Goal: Task Accomplishment & Management: Complete application form

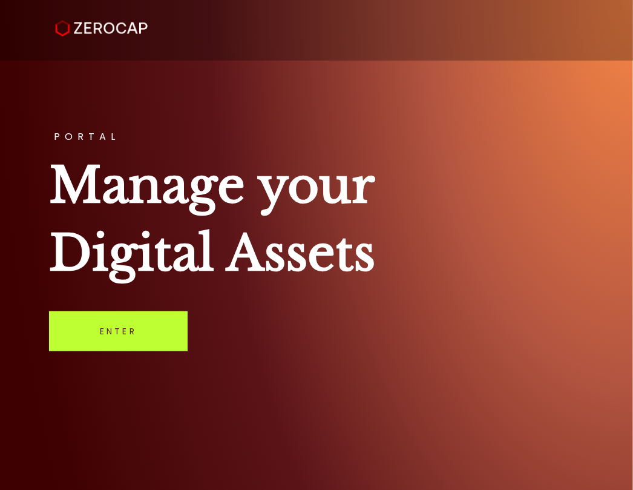
click at [114, 317] on link "Enter" at bounding box center [118, 331] width 139 height 40
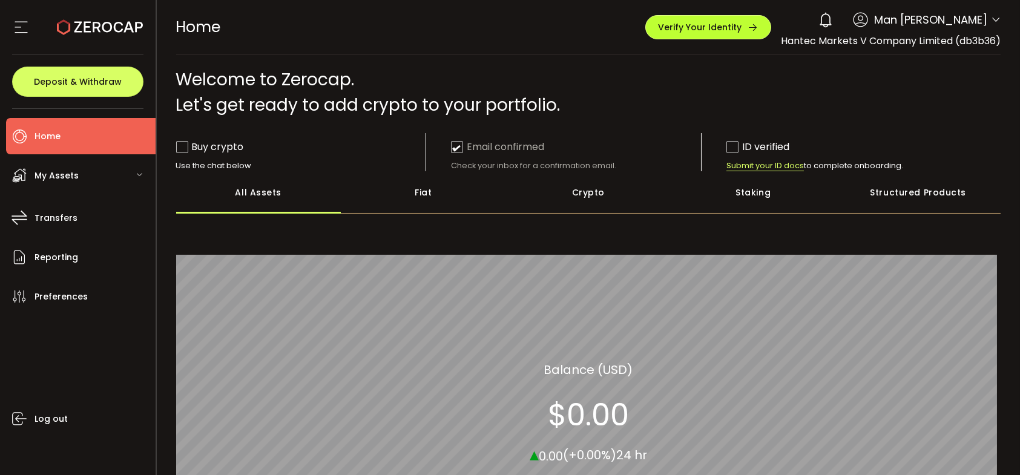
click at [721, 30] on span "Verify Your Identity" at bounding box center [700, 27] width 84 height 8
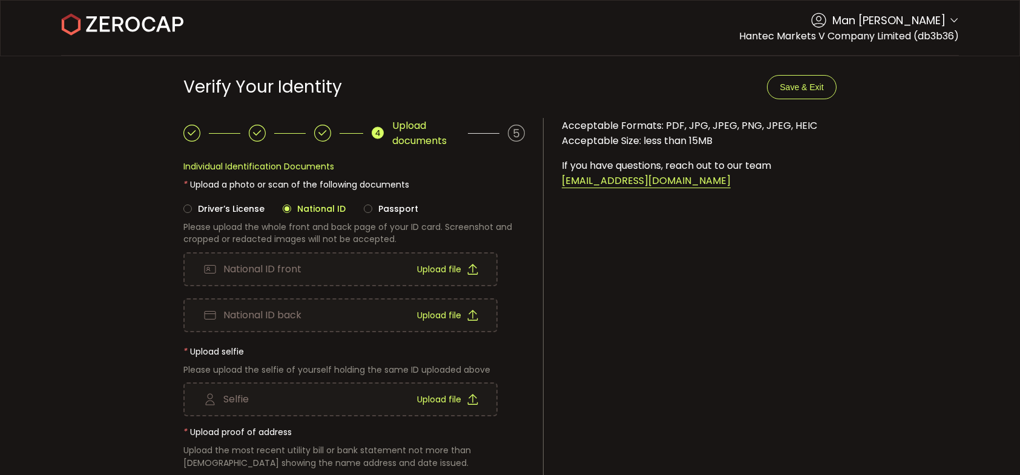
click at [475, 268] on icon at bounding box center [472, 269] width 11 height 11
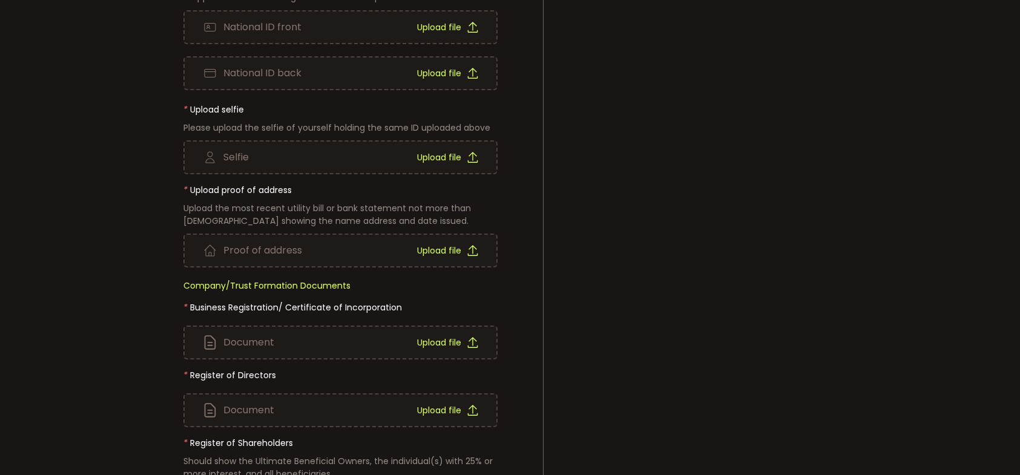
scroll to position [303, 0]
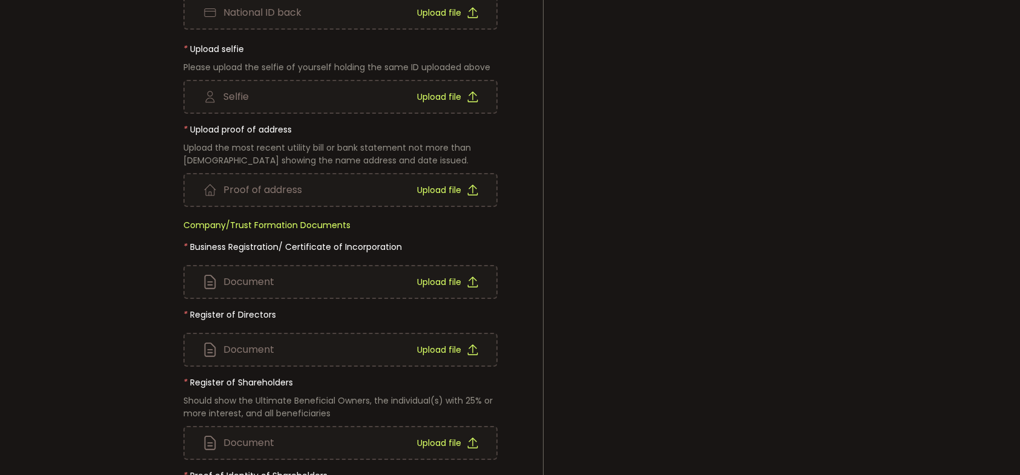
click at [446, 278] on span "Upload file" at bounding box center [439, 282] width 44 height 8
click at [459, 281] on span "Upload file" at bounding box center [439, 282] width 44 height 8
click at [440, 351] on span "Upload file" at bounding box center [439, 350] width 44 height 8
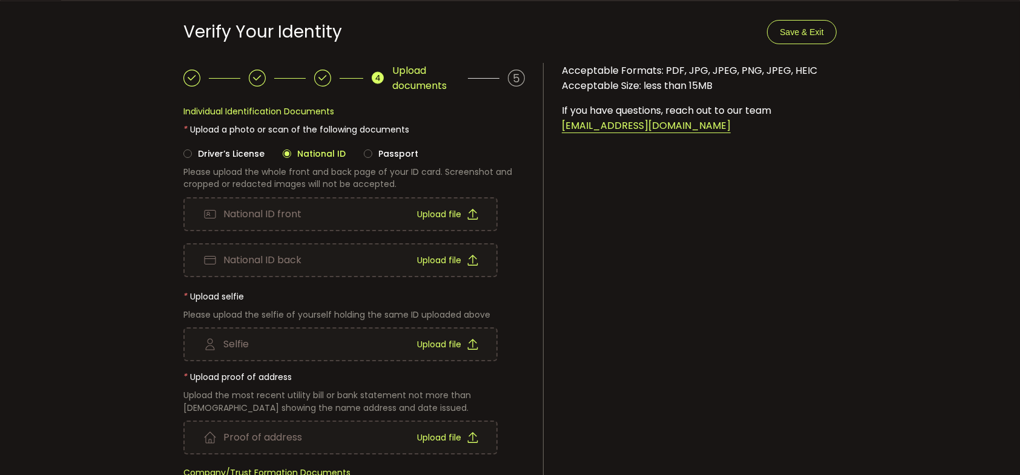
scroll to position [0, 0]
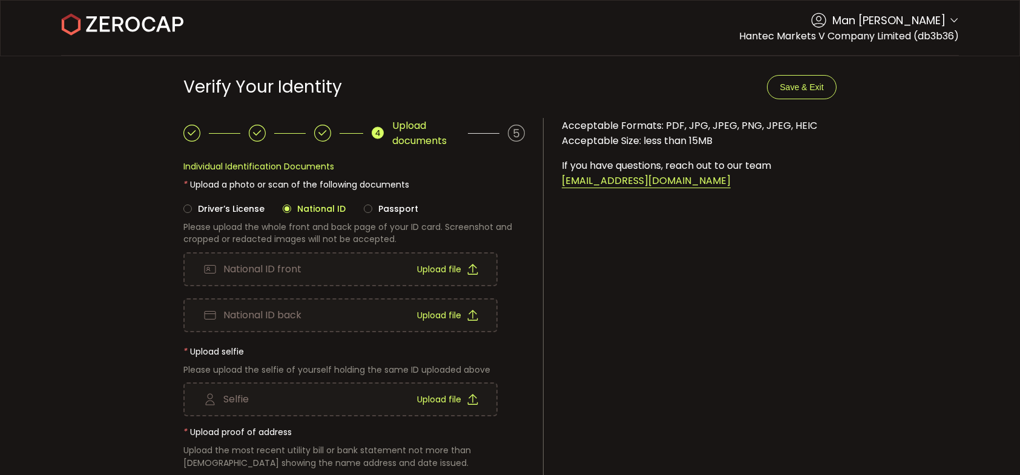
click at [957, 21] on header "PDF is being processed and will download to your computer Buy Power $0.00 USD V…" at bounding box center [510, 28] width 1020 height 56
click at [952, 20] on icon at bounding box center [954, 21] width 10 height 10
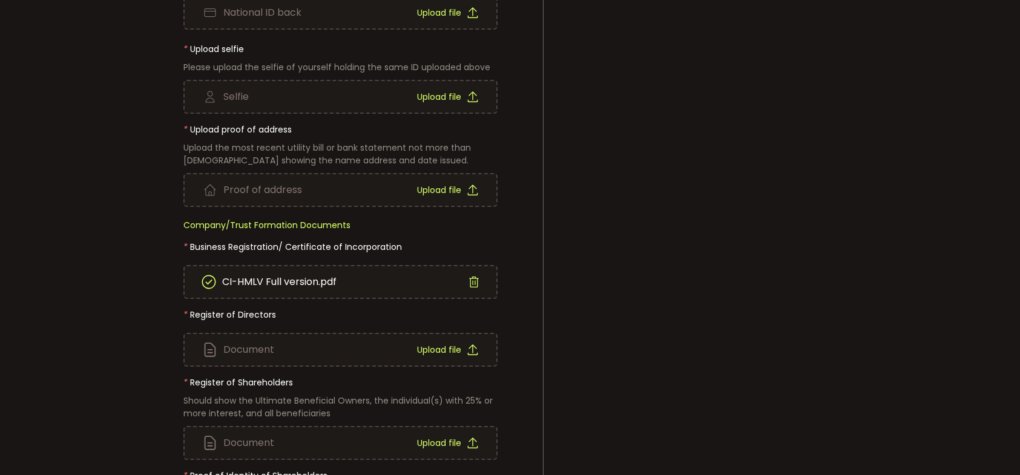
scroll to position [424, 0]
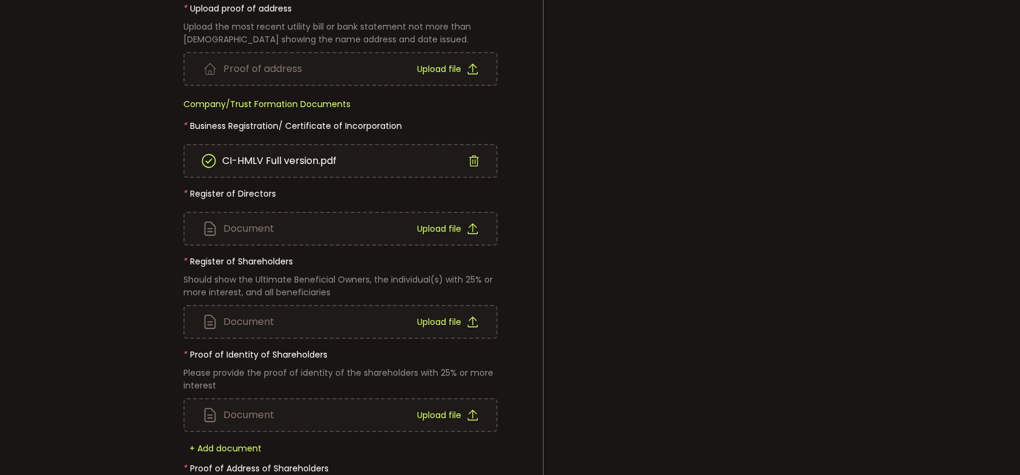
click at [447, 227] on span "Upload file" at bounding box center [439, 229] width 44 height 8
click at [449, 321] on span "Upload file" at bounding box center [439, 322] width 44 height 8
click at [440, 415] on span "Upload file" at bounding box center [439, 415] width 44 height 8
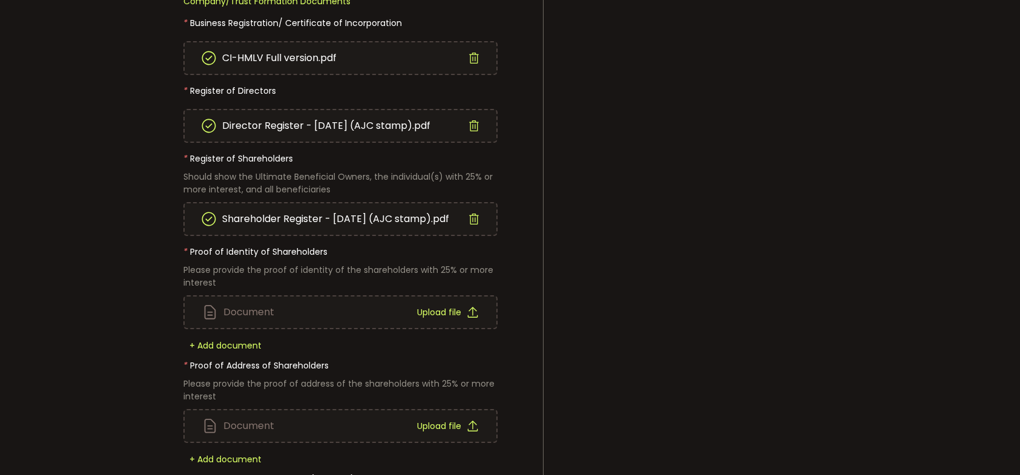
scroll to position [605, 0]
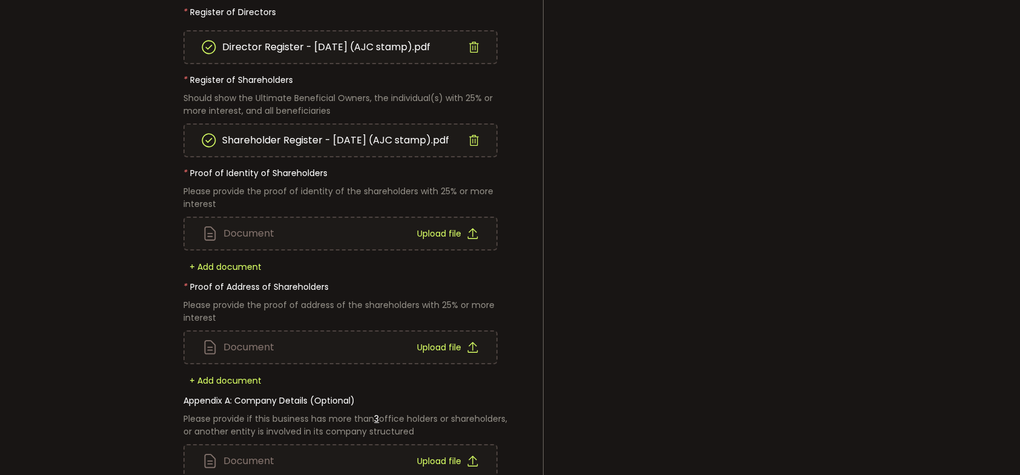
click at [448, 229] on span "Upload file" at bounding box center [439, 233] width 44 height 8
click at [246, 264] on span "+ Add document" at bounding box center [225, 267] width 84 height 12
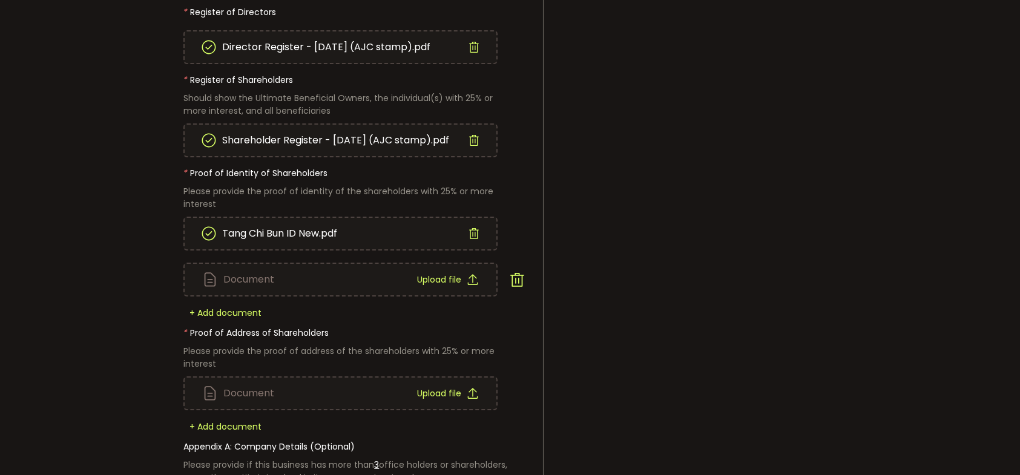
click at [445, 275] on span "Upload file" at bounding box center [439, 279] width 44 height 8
click at [476, 234] on icon at bounding box center [474, 233] width 11 height 11
click at [519, 273] on icon at bounding box center [517, 280] width 16 height 16
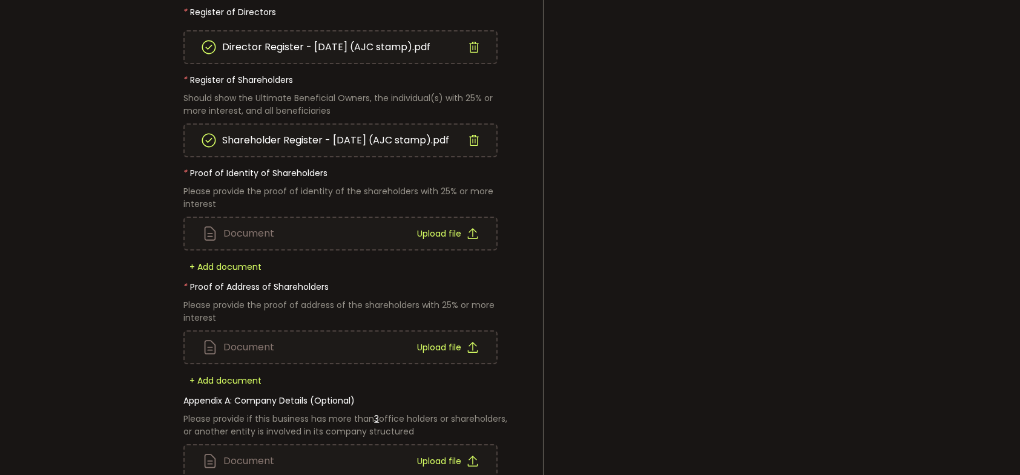
click at [434, 225] on div "Upload file" at bounding box center [447, 233] width 61 height 31
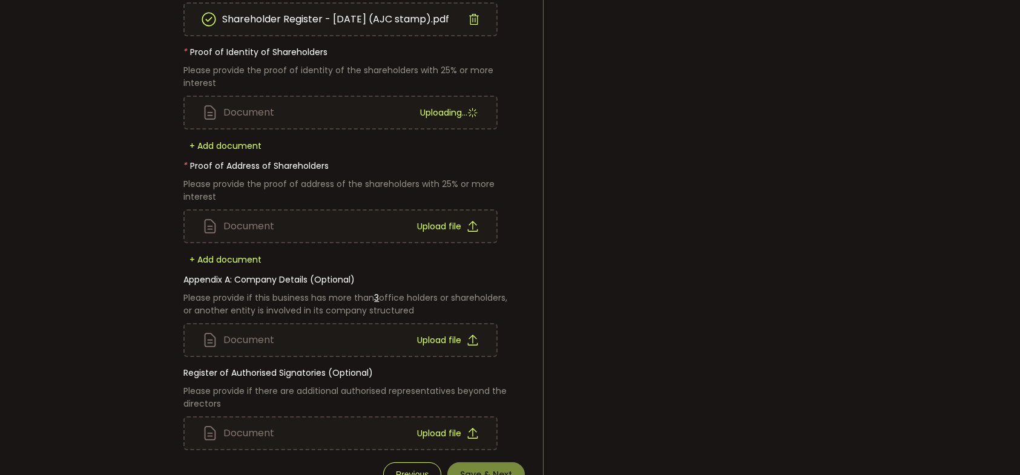
click at [285, 225] on div "Document Upload file" at bounding box center [341, 226] width 312 height 31
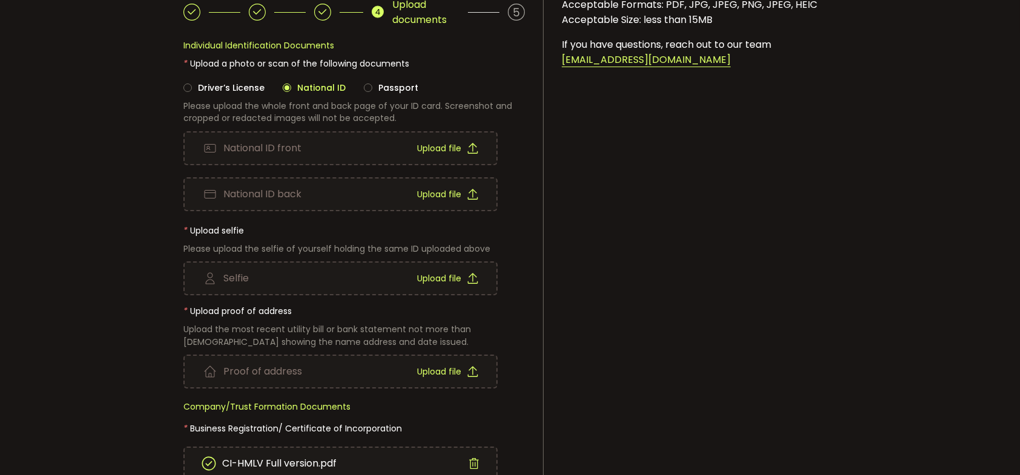
scroll to position [61, 0]
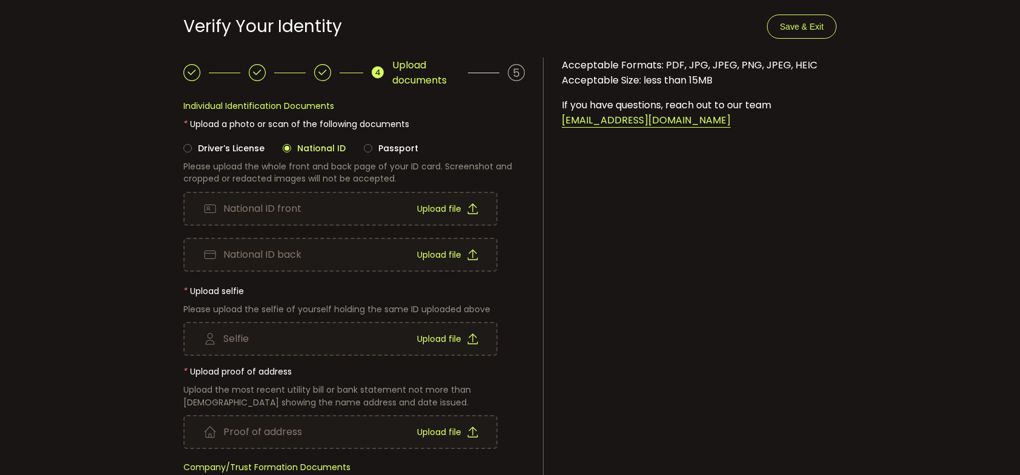
click at [435, 205] on span "Upload file" at bounding box center [439, 209] width 44 height 8
click at [454, 251] on span "Upload file" at bounding box center [439, 255] width 44 height 8
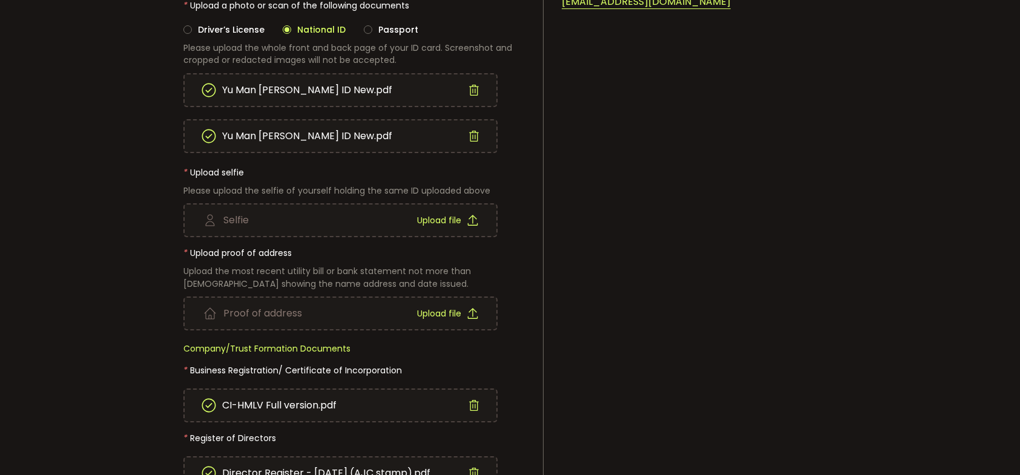
scroll to position [182, 0]
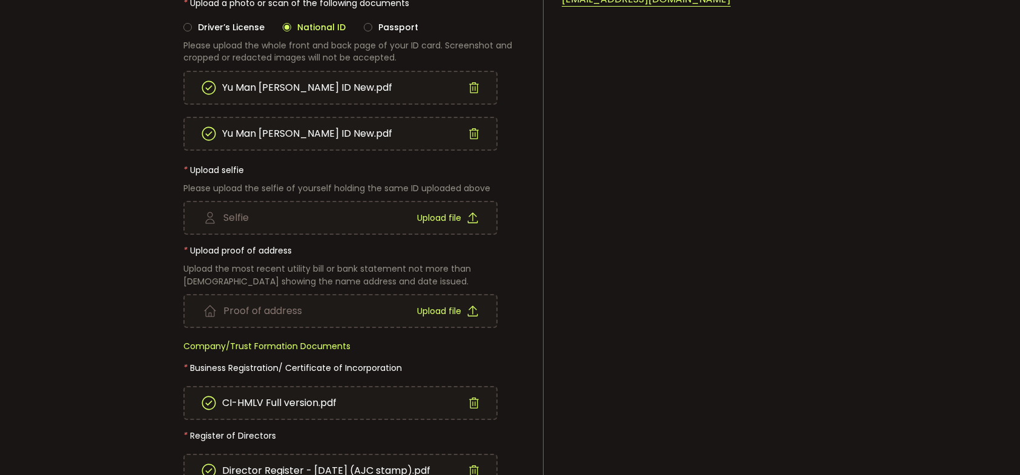
click at [429, 308] on span "Upload file" at bounding box center [439, 311] width 44 height 8
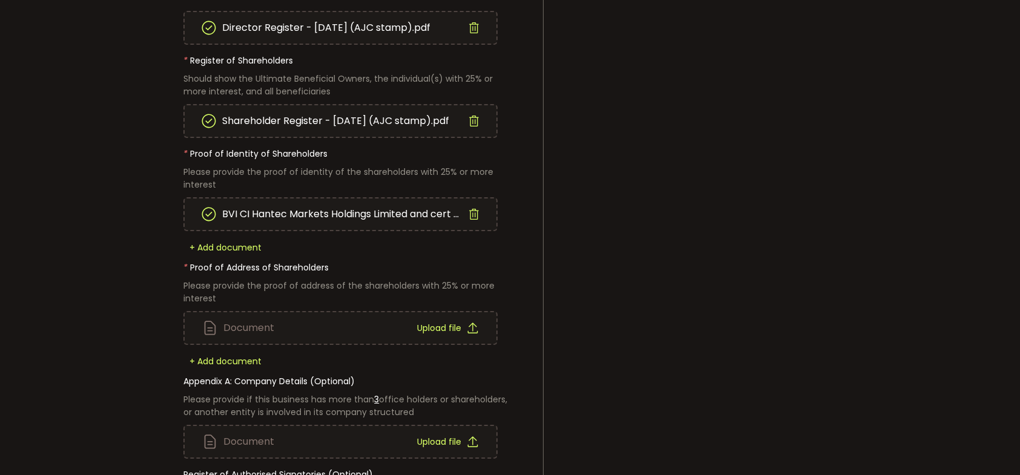
scroll to position [605, 0]
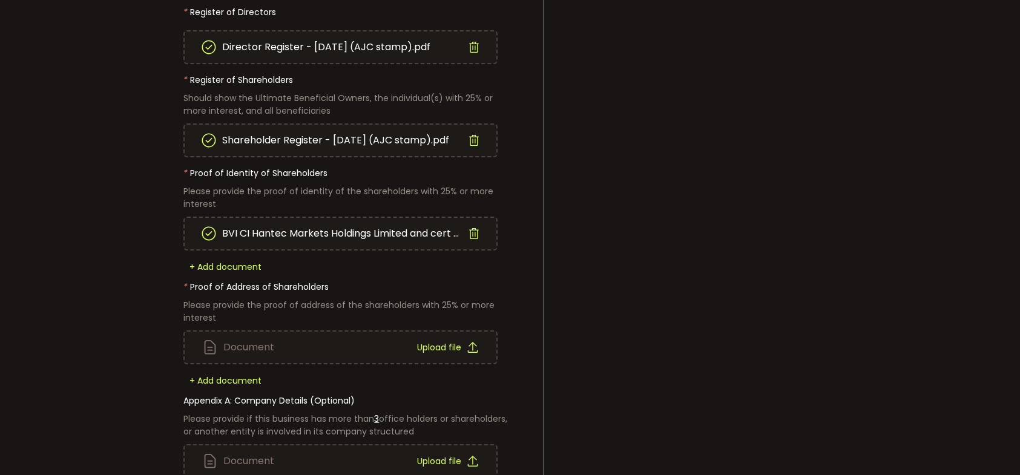
click at [476, 132] on div "Shareholder Register - [DATE] (AJC stamp).pdf" at bounding box center [340, 140] width 314 height 34
click at [475, 137] on icon at bounding box center [474, 140] width 11 height 11
click at [459, 136] on span "Upload file" at bounding box center [439, 140] width 44 height 8
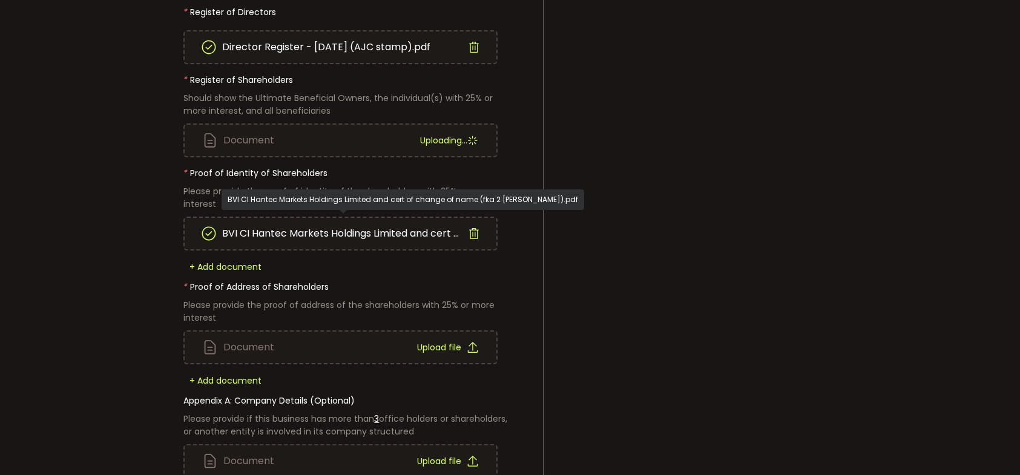
click at [470, 229] on icon at bounding box center [474, 233] width 11 height 11
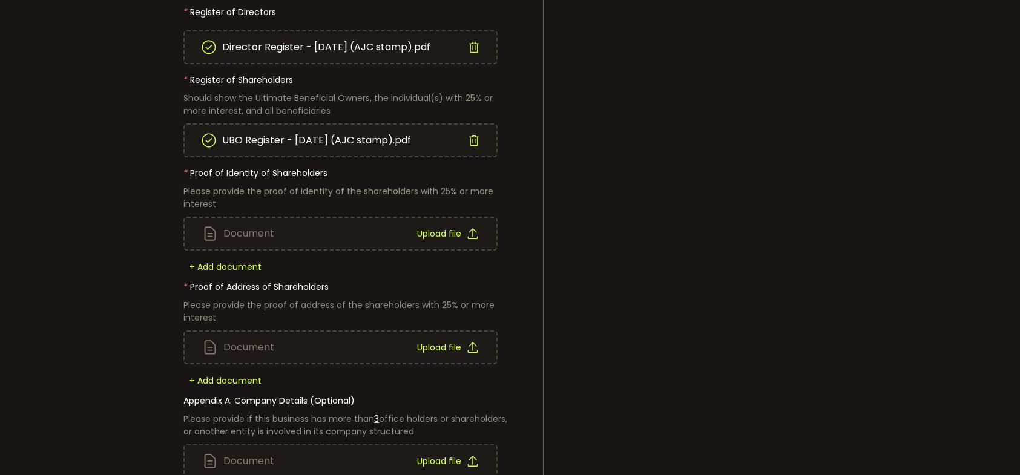
click at [336, 229] on div "Document Upload file" at bounding box center [341, 233] width 312 height 31
click at [240, 261] on span "+ Add document" at bounding box center [225, 267] width 84 height 12
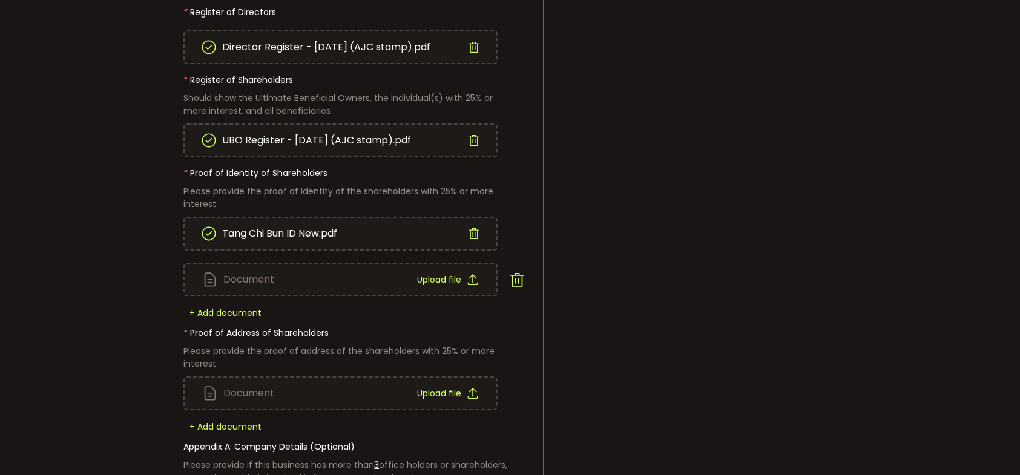
click at [441, 275] on span "Upload file" at bounding box center [439, 279] width 44 height 8
click at [448, 281] on span "Upload file" at bounding box center [439, 279] width 44 height 8
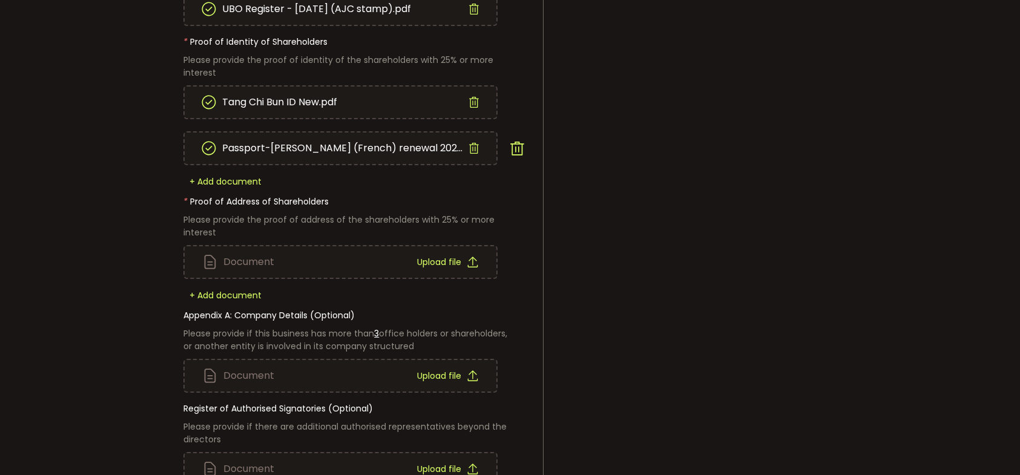
scroll to position [691, 0]
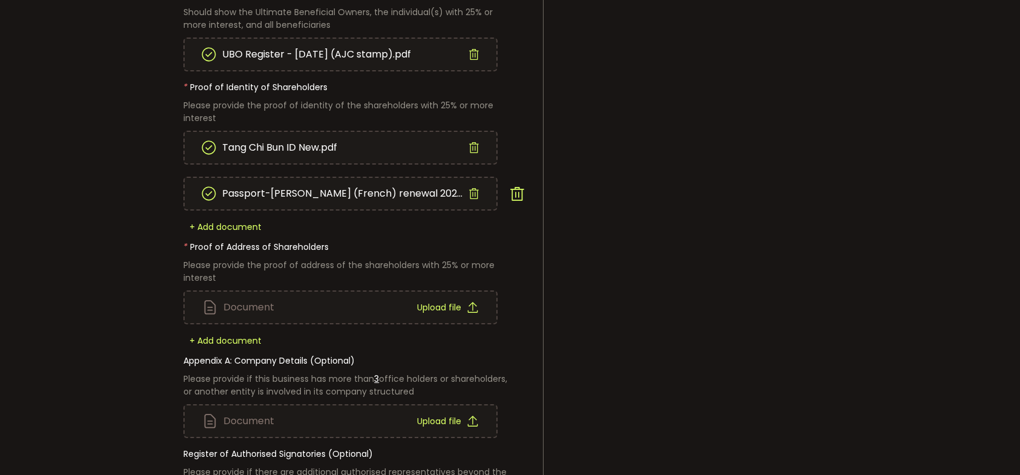
click at [445, 303] on span "Upload file" at bounding box center [439, 307] width 44 height 8
click at [216, 335] on span "+ Add document" at bounding box center [225, 341] width 84 height 12
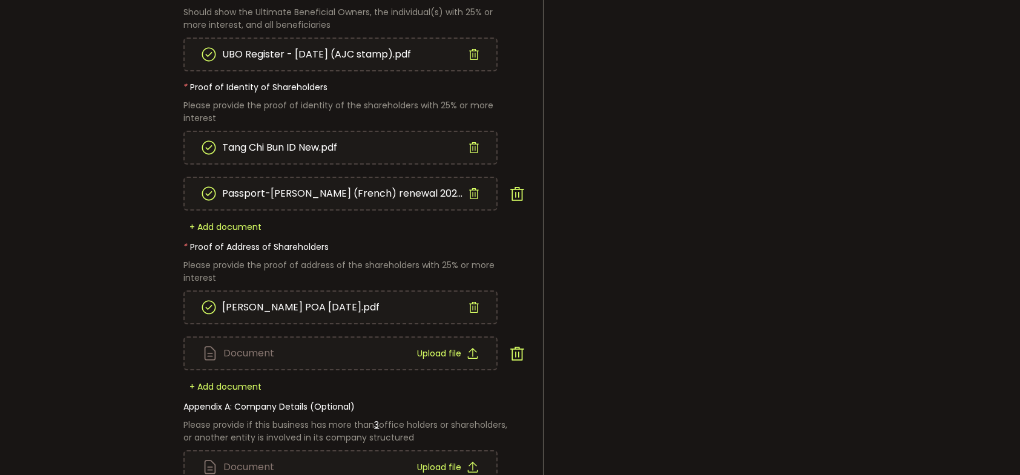
click at [441, 349] on span "Upload file" at bounding box center [439, 353] width 44 height 8
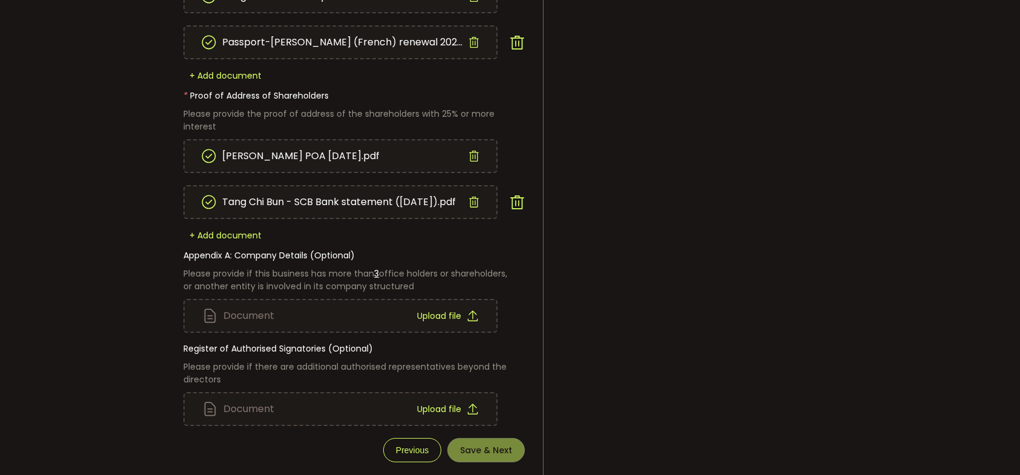
scroll to position [859, 0]
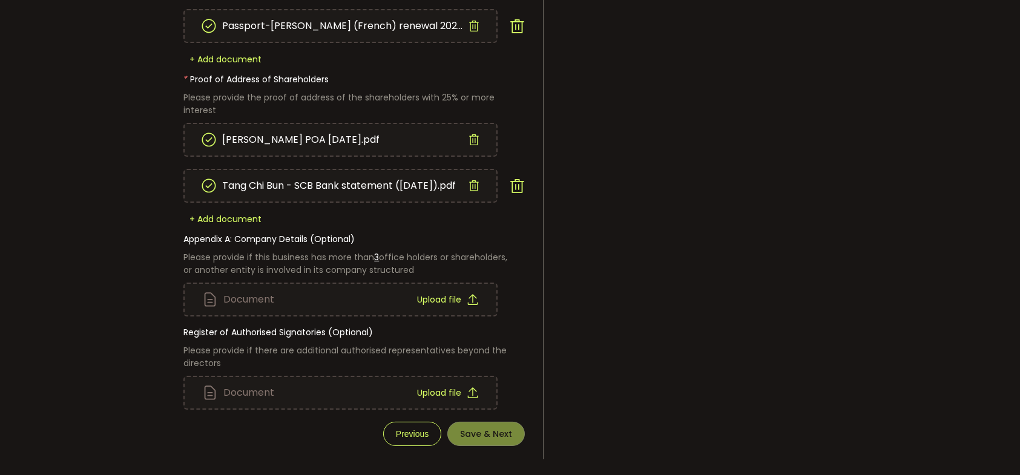
click at [475, 294] on icon at bounding box center [472, 299] width 11 height 11
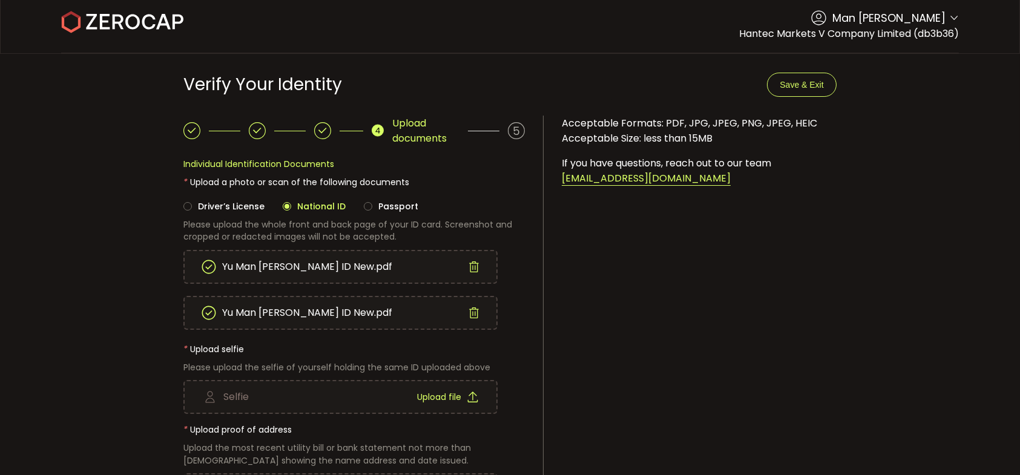
scroll to position [0, 0]
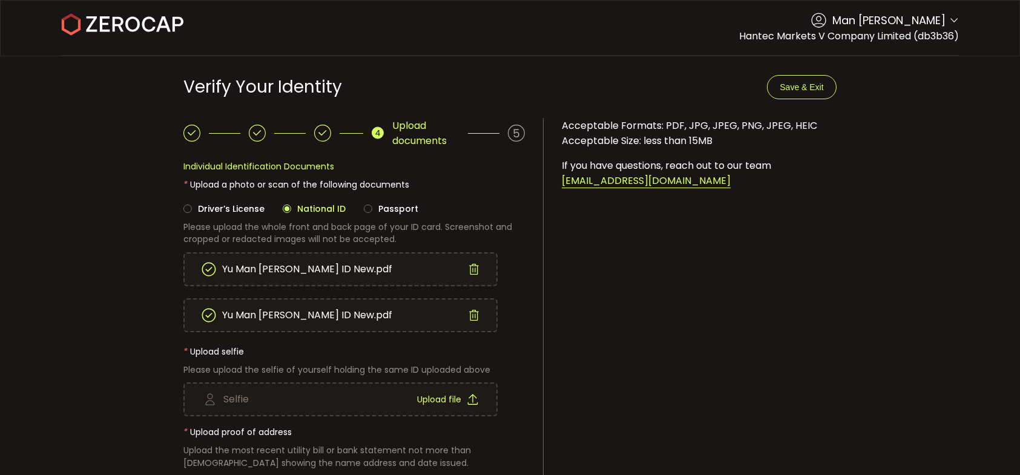
click at [795, 85] on span "Save & Exit" at bounding box center [802, 87] width 44 height 10
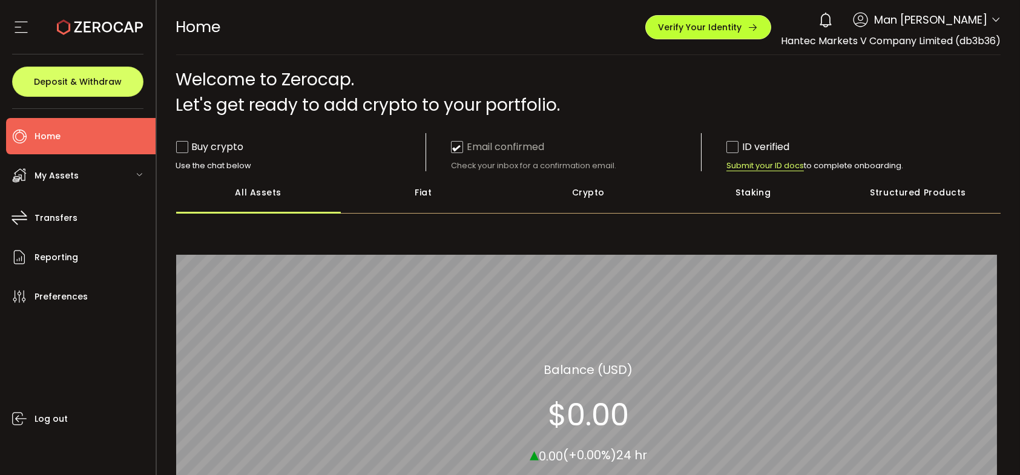
click at [702, 30] on span "Verify Your Identity" at bounding box center [700, 27] width 84 height 8
